Goal: Communication & Community: Ask a question

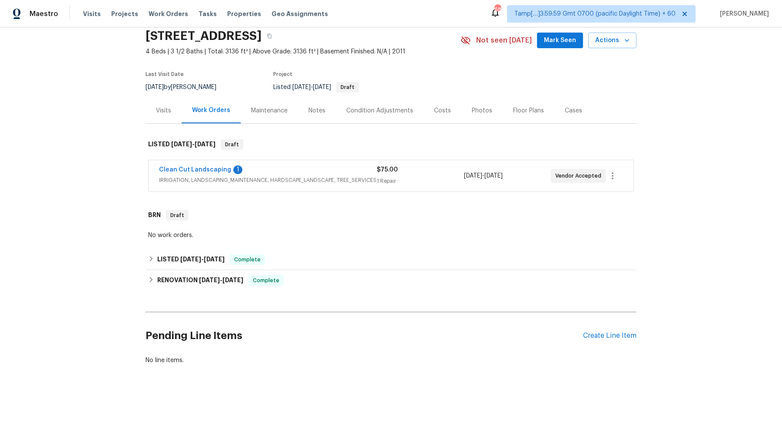
scroll to position [34, 0]
click at [196, 169] on link "Clean Cut Landscaping" at bounding box center [195, 169] width 72 height 6
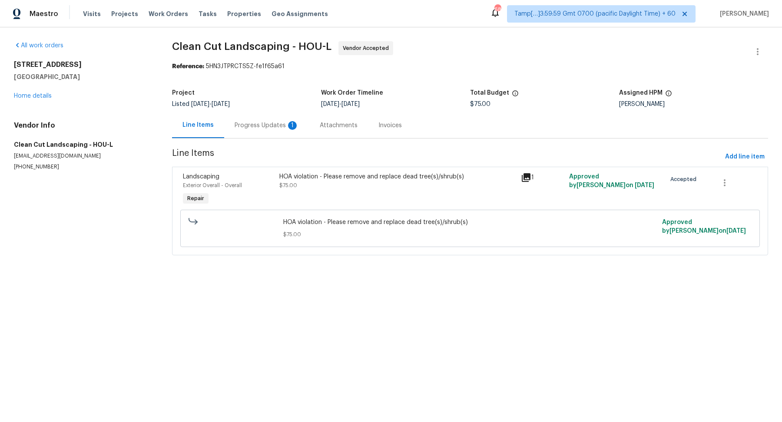
click at [257, 126] on div "Progress Updates 1" at bounding box center [267, 125] width 64 height 9
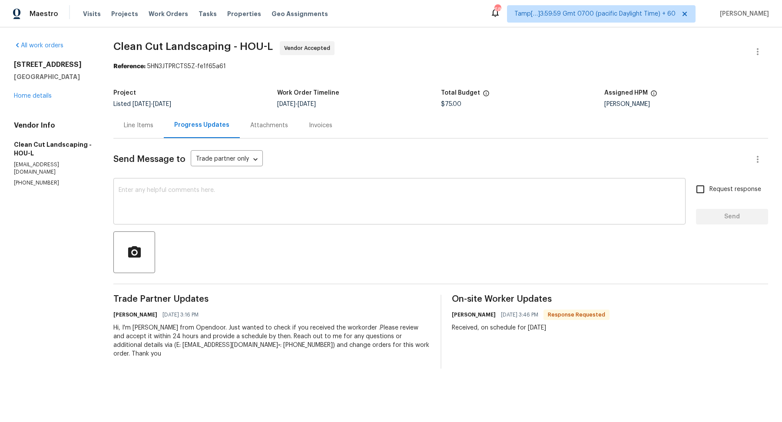
click at [245, 188] on textarea at bounding box center [400, 202] width 562 height 30
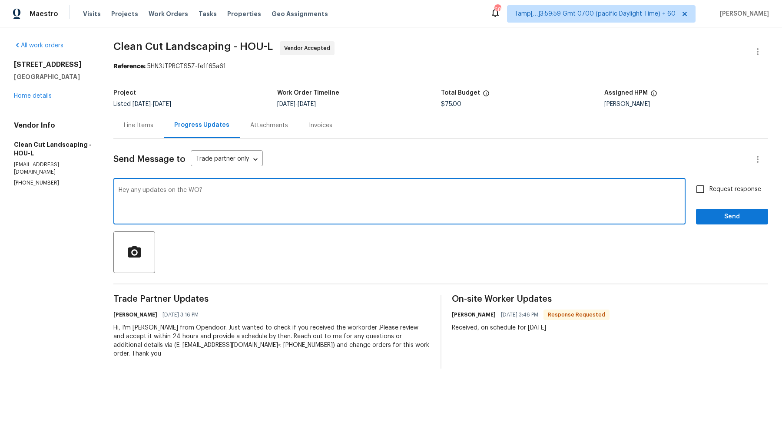
type textarea "Hey any updates on the WO?"
click at [704, 191] on input "Request response" at bounding box center [700, 189] width 18 height 18
checkbox input "true"
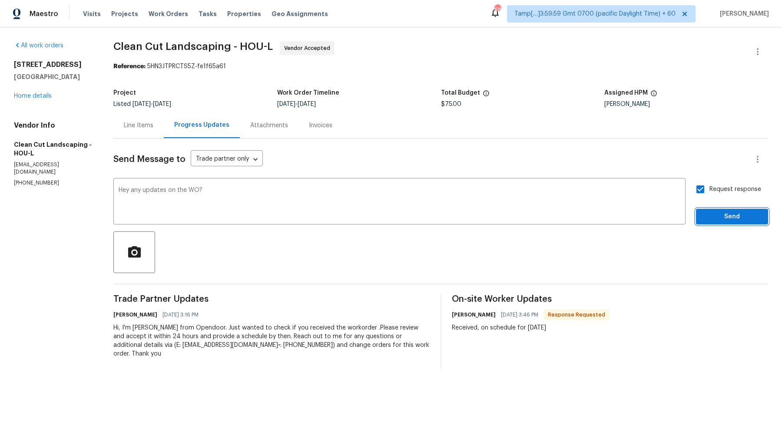
click at [724, 212] on span "Send" at bounding box center [732, 217] width 58 height 11
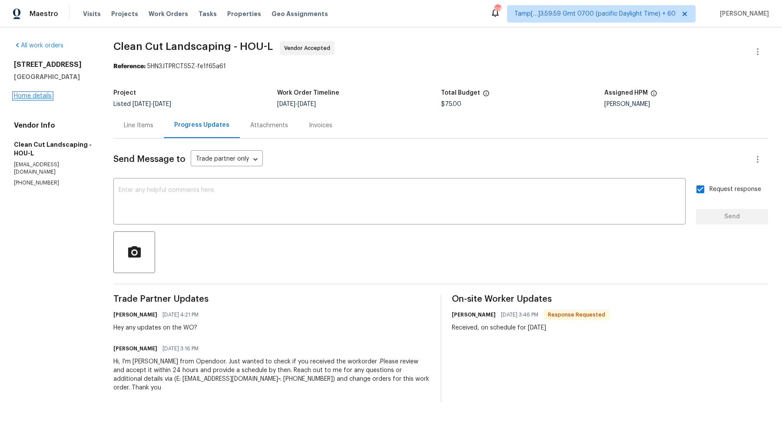
click at [26, 97] on link "Home details" at bounding box center [33, 96] width 38 height 6
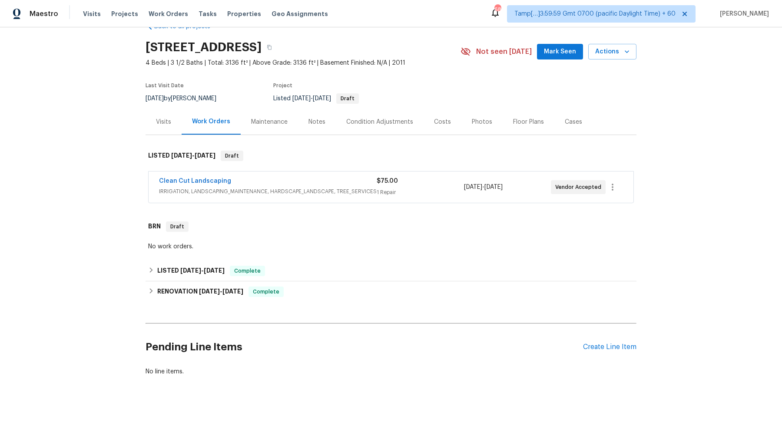
scroll to position [28, 0]
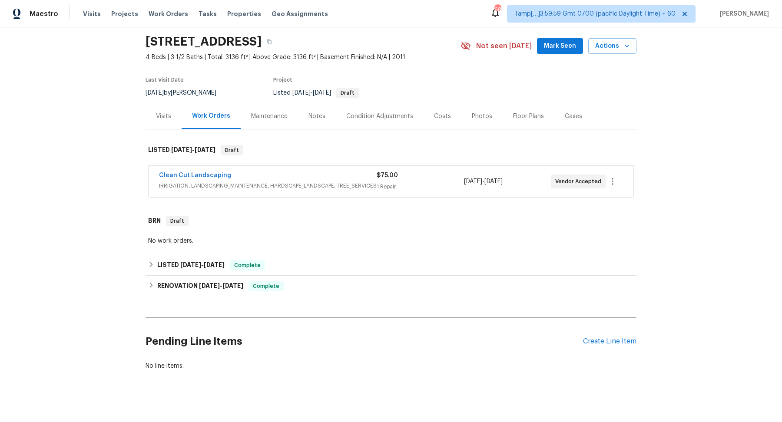
click at [282, 177] on div "Clean Cut Landscaping" at bounding box center [268, 176] width 218 height 10
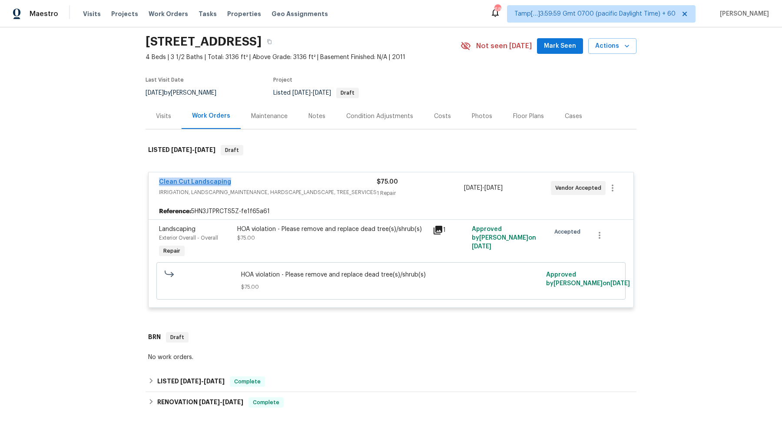
drag, startPoint x: 235, startPoint y: 183, endPoint x: 159, endPoint y: 180, distance: 76.5
click at [159, 180] on div "Clean Cut Landscaping" at bounding box center [268, 183] width 218 height 10
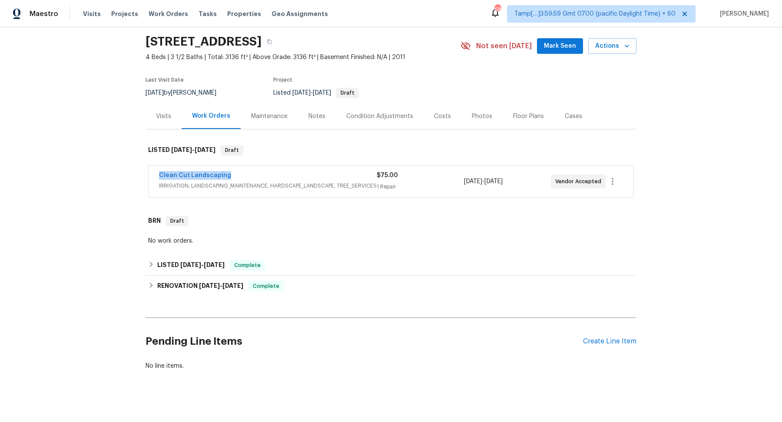
copy link "Clean Cut Landscaping"
